Goal: Information Seeking & Learning: Learn about a topic

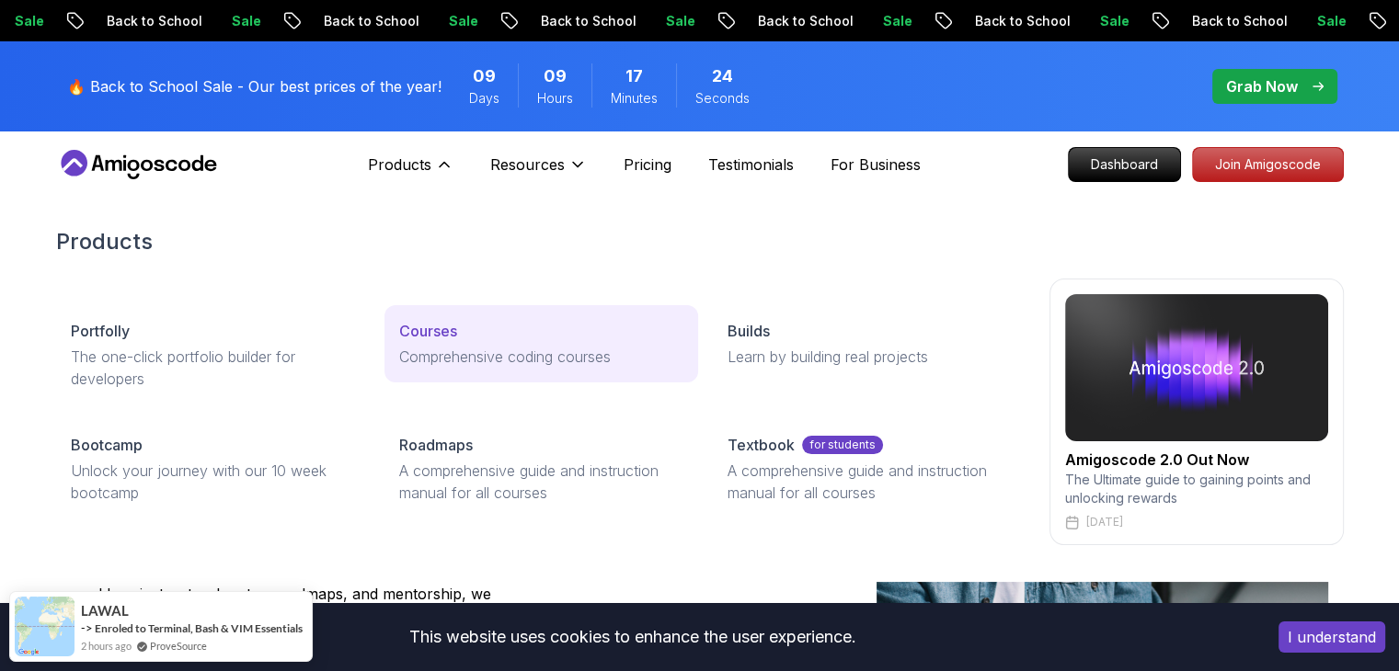
click at [425, 347] on p "Comprehensive coding courses" at bounding box center [541, 357] width 284 height 22
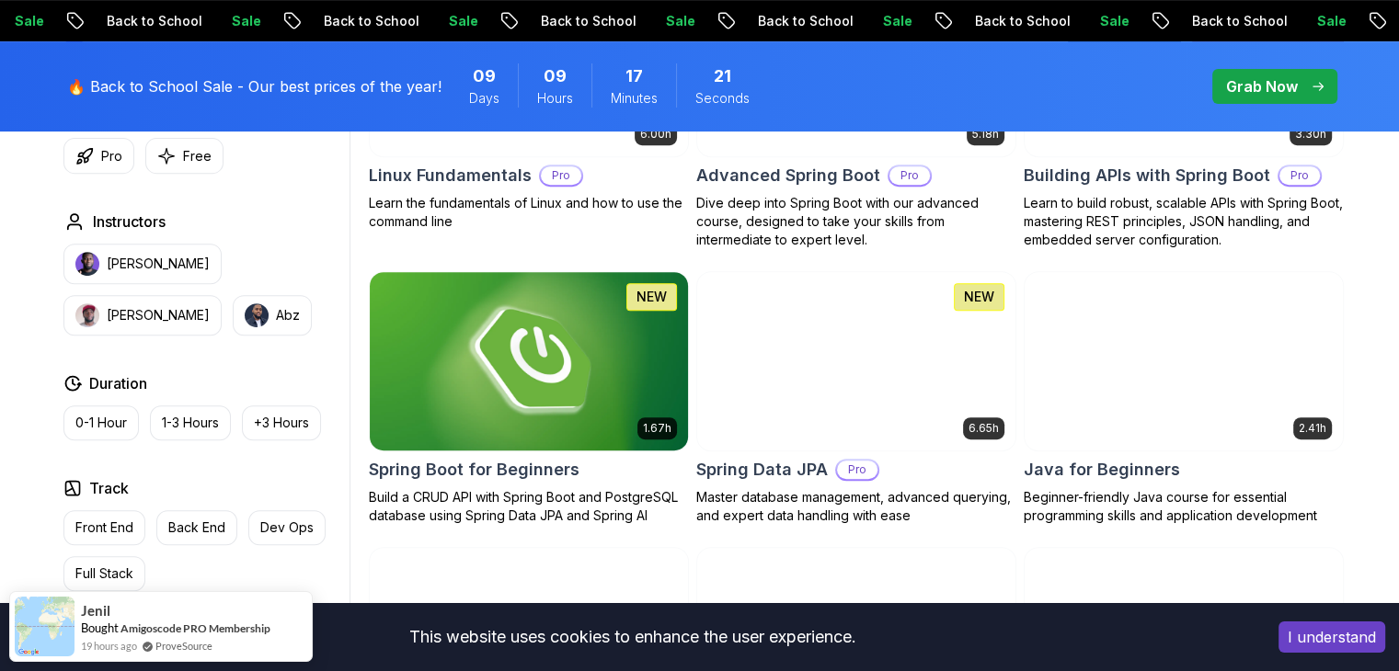
scroll to position [736, 0]
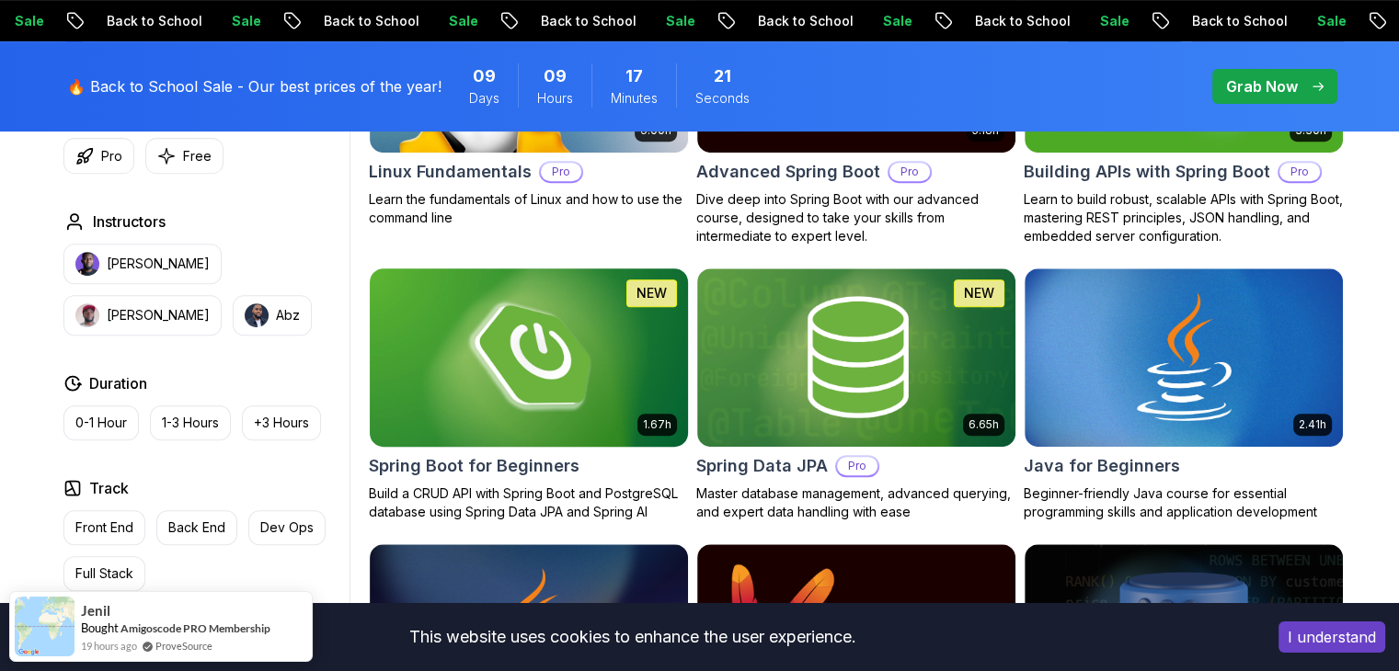
click at [547, 369] on img at bounding box center [528, 357] width 334 height 187
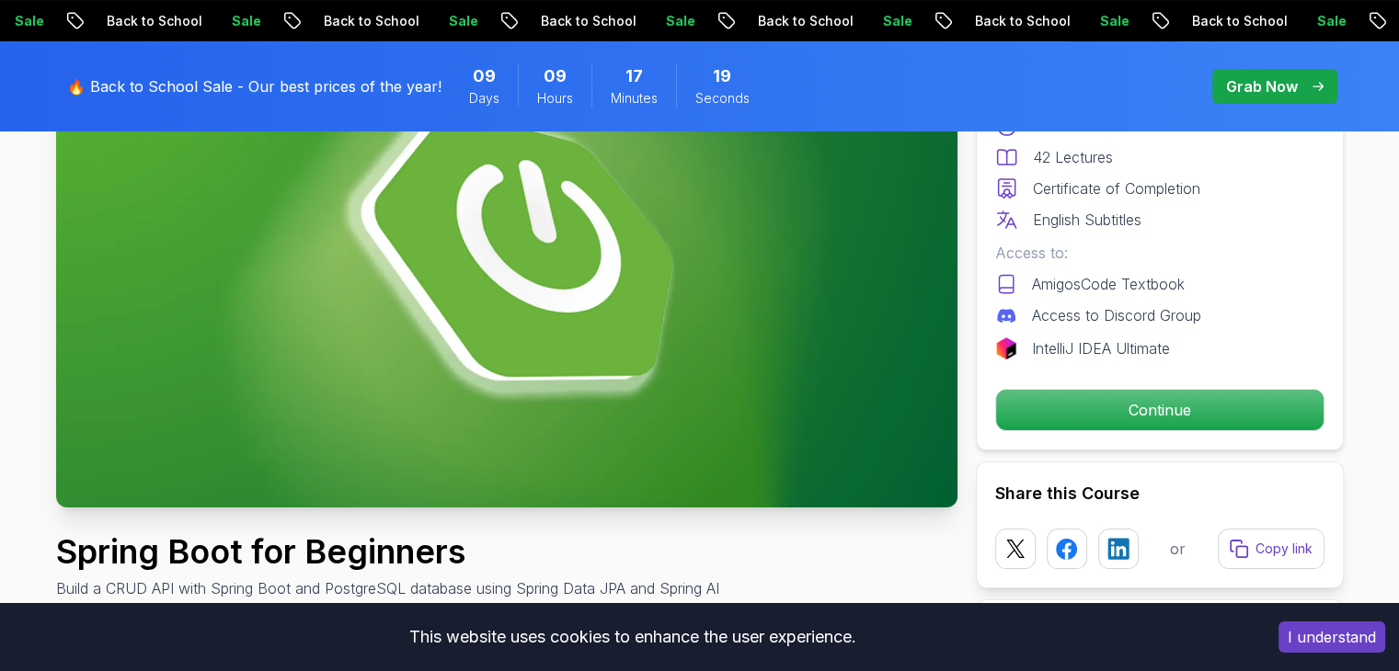
scroll to position [276, 0]
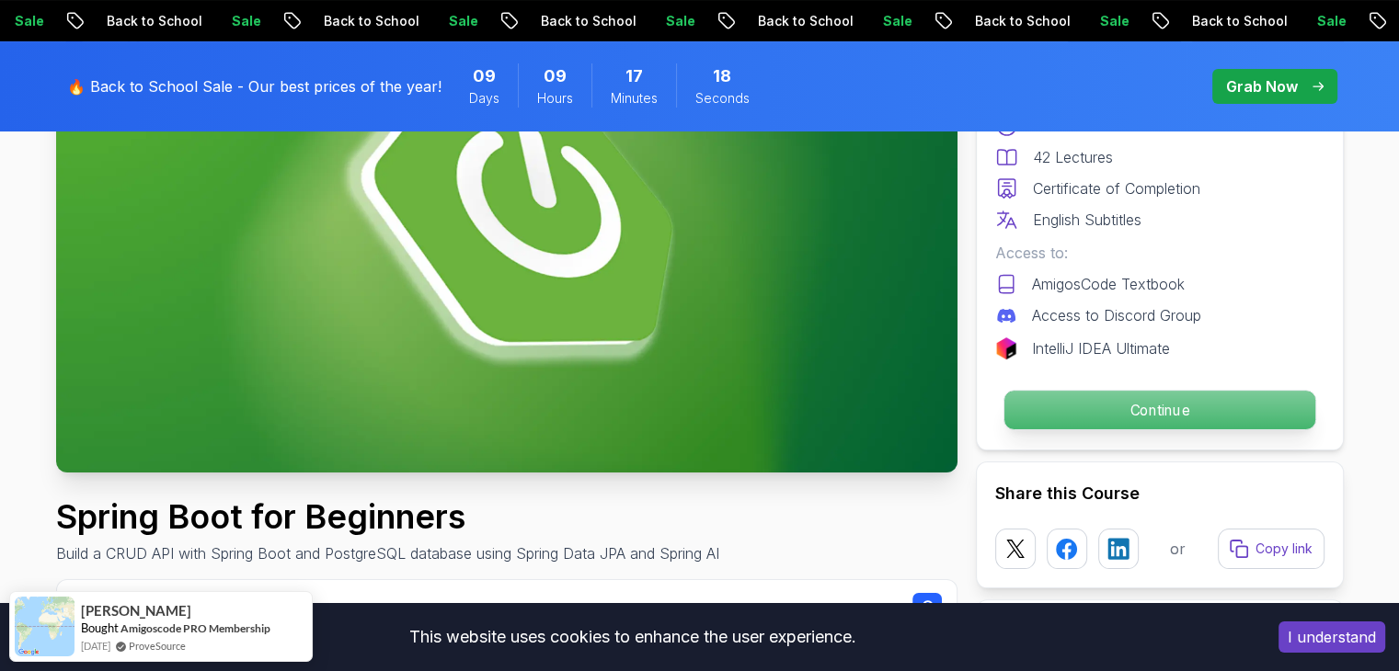
click at [1266, 421] on p "Continue" at bounding box center [1159, 410] width 311 height 39
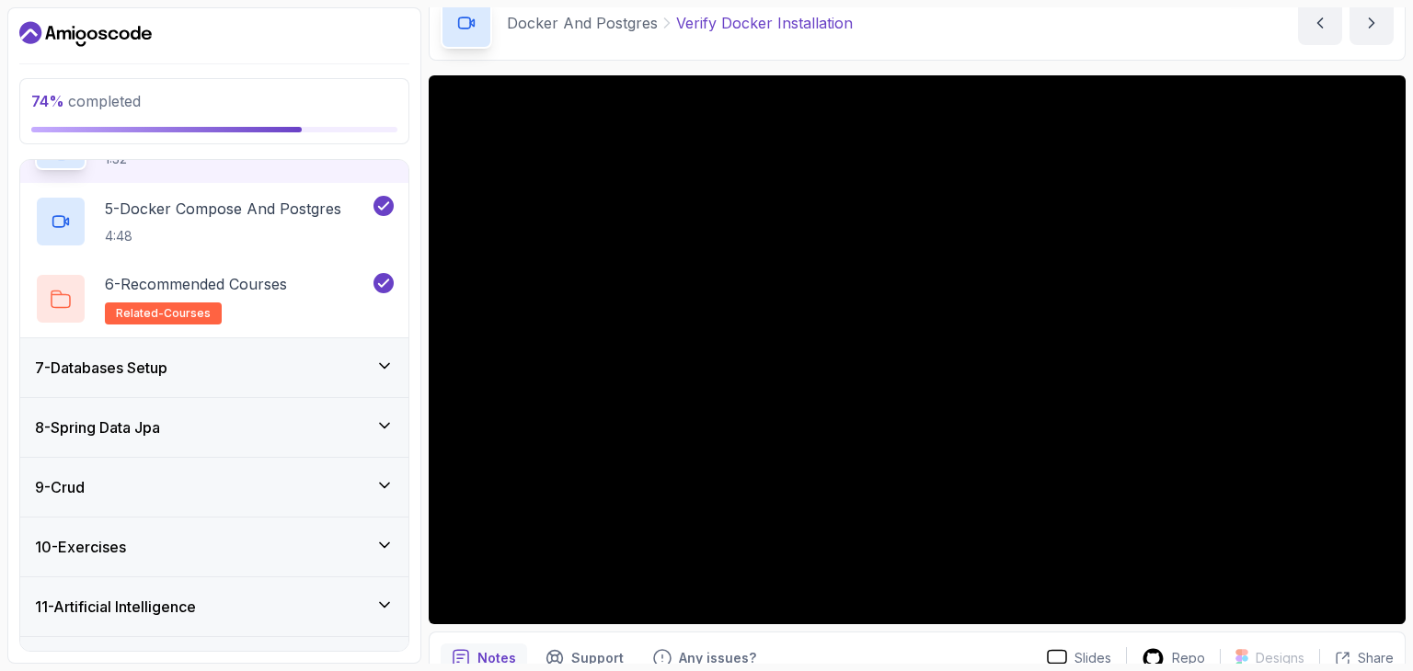
scroll to position [92, 0]
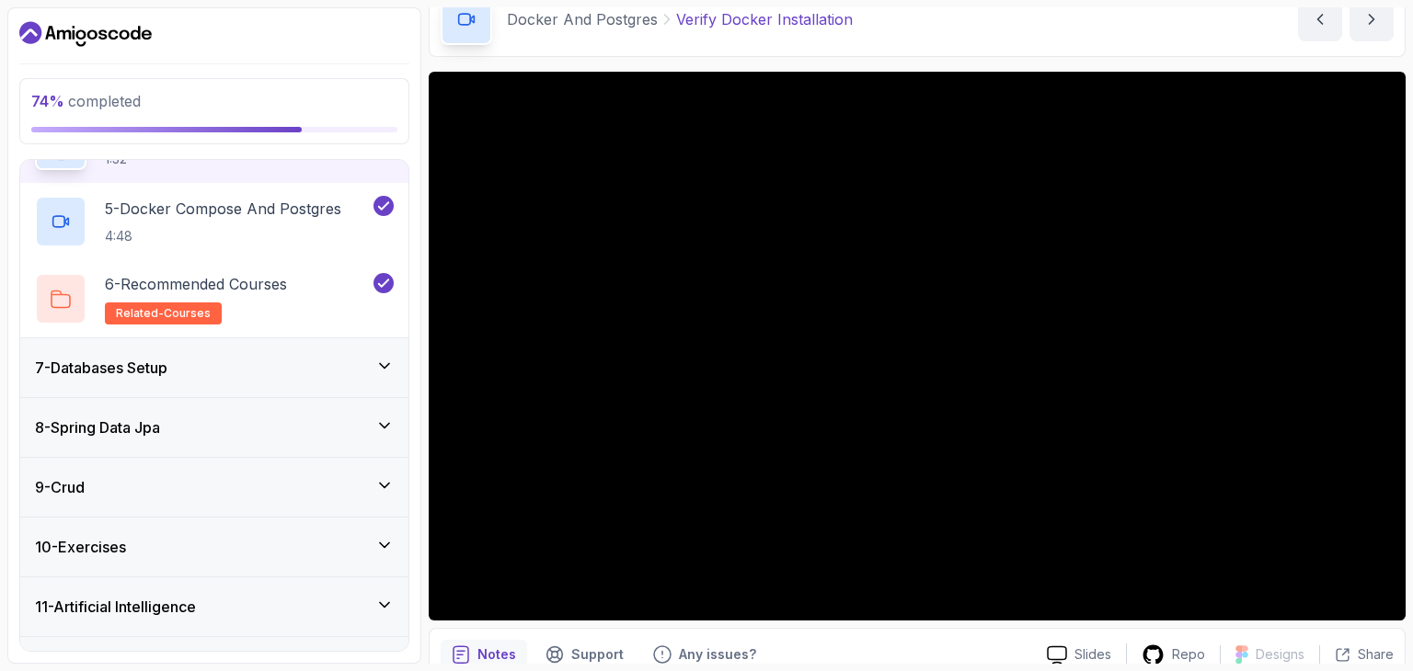
click at [192, 596] on h3 "11 - Artificial Intelligence" at bounding box center [115, 607] width 161 height 22
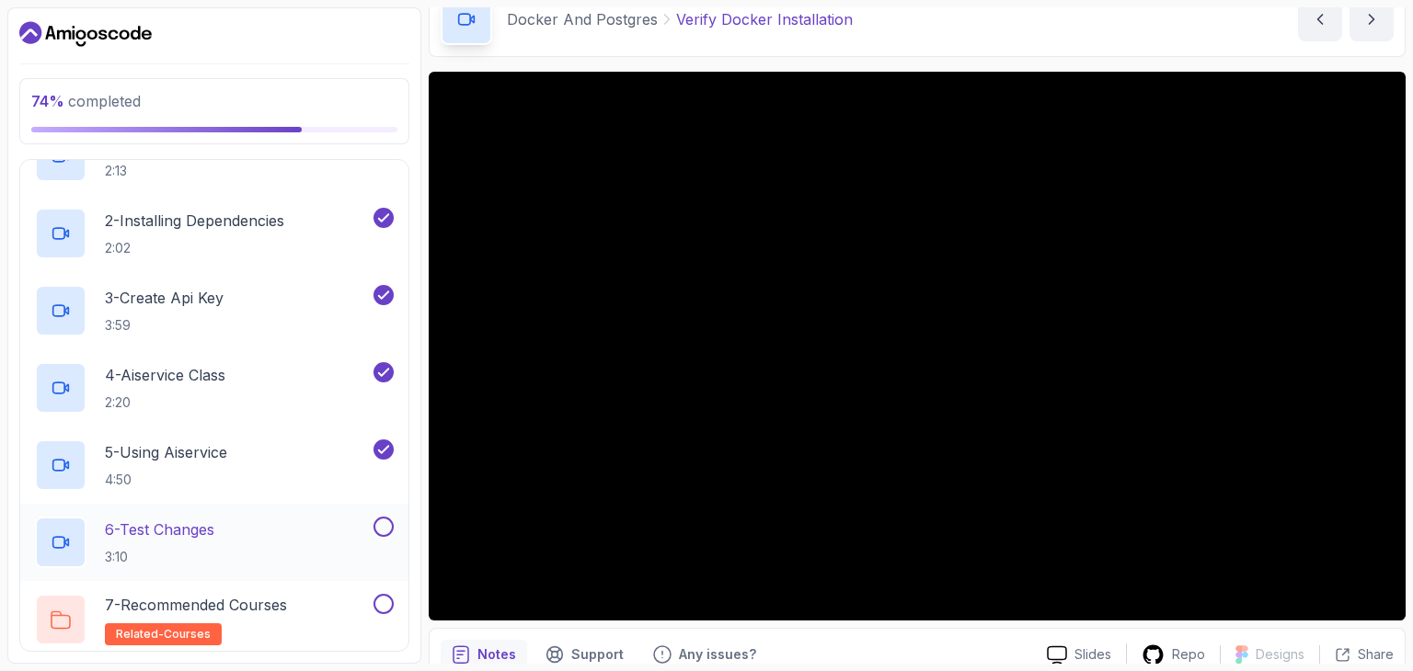
scroll to position [763, 0]
